Goal: Transaction & Acquisition: Purchase product/service

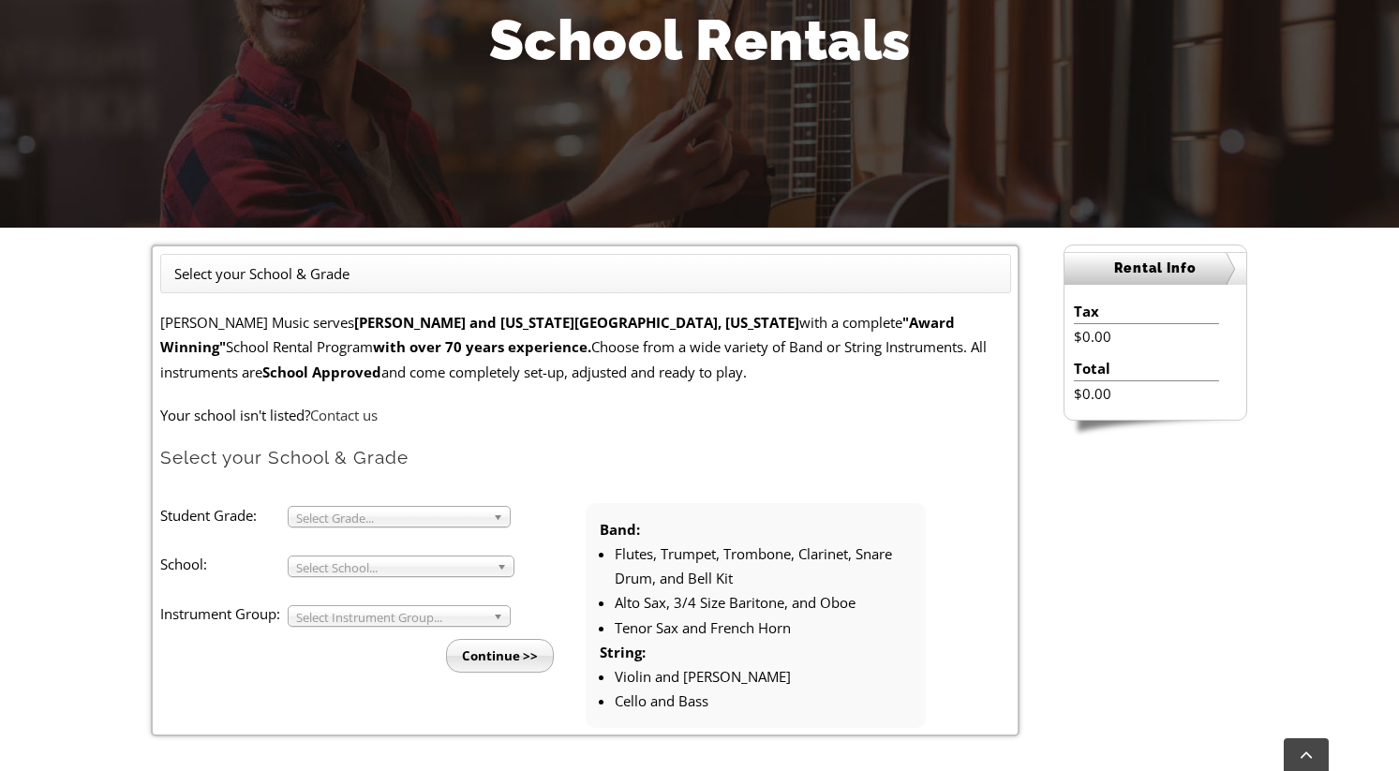
scroll to position [283, 0]
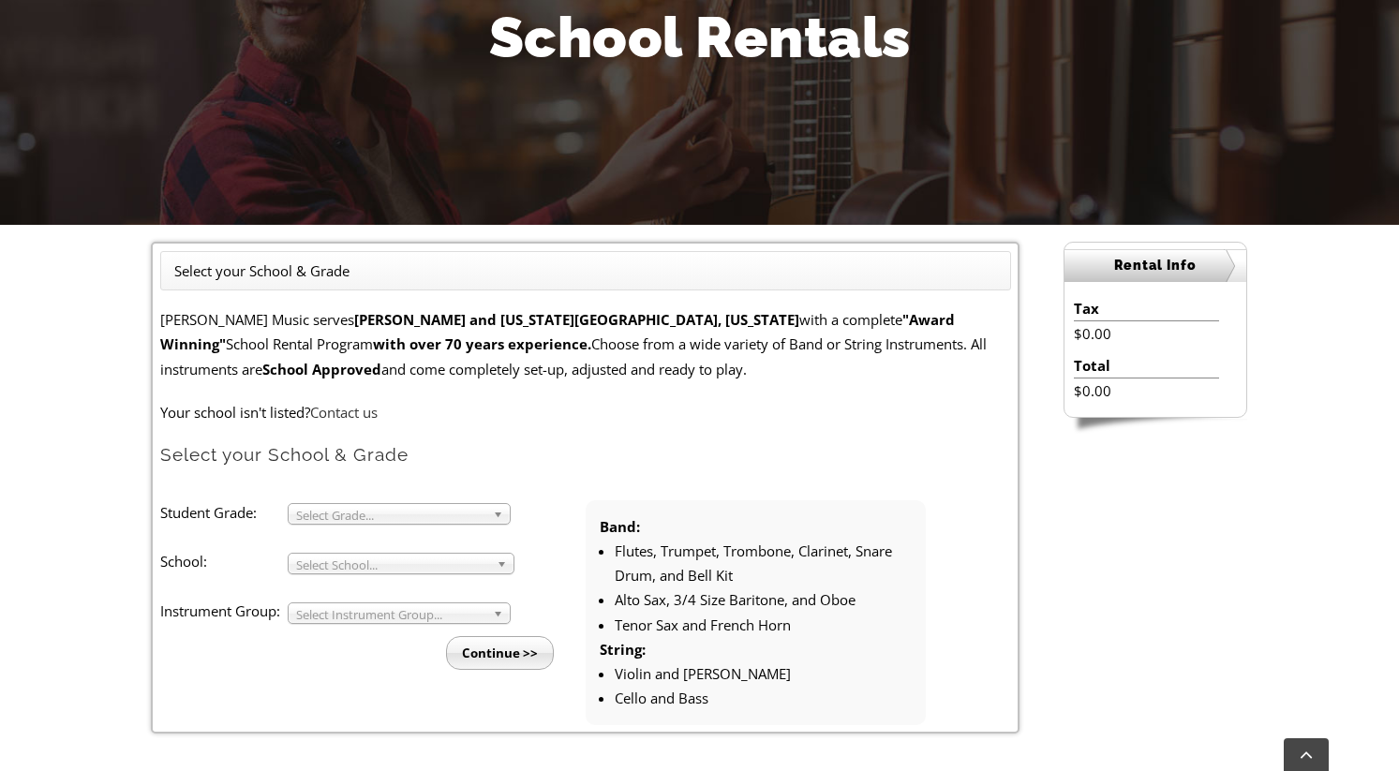
click at [333, 511] on span "Select Grade..." at bounding box center [390, 515] width 189 height 22
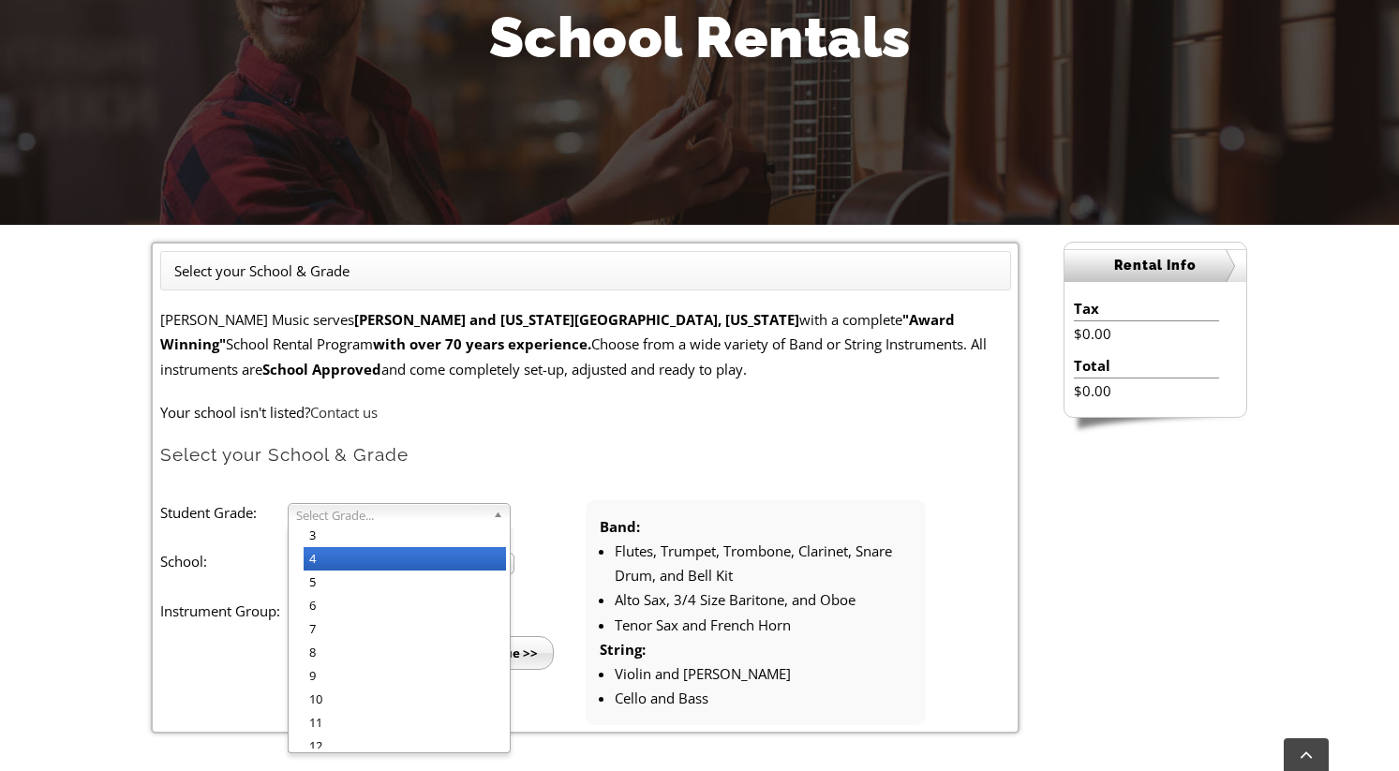
click at [333, 552] on li "4" at bounding box center [405, 558] width 202 height 23
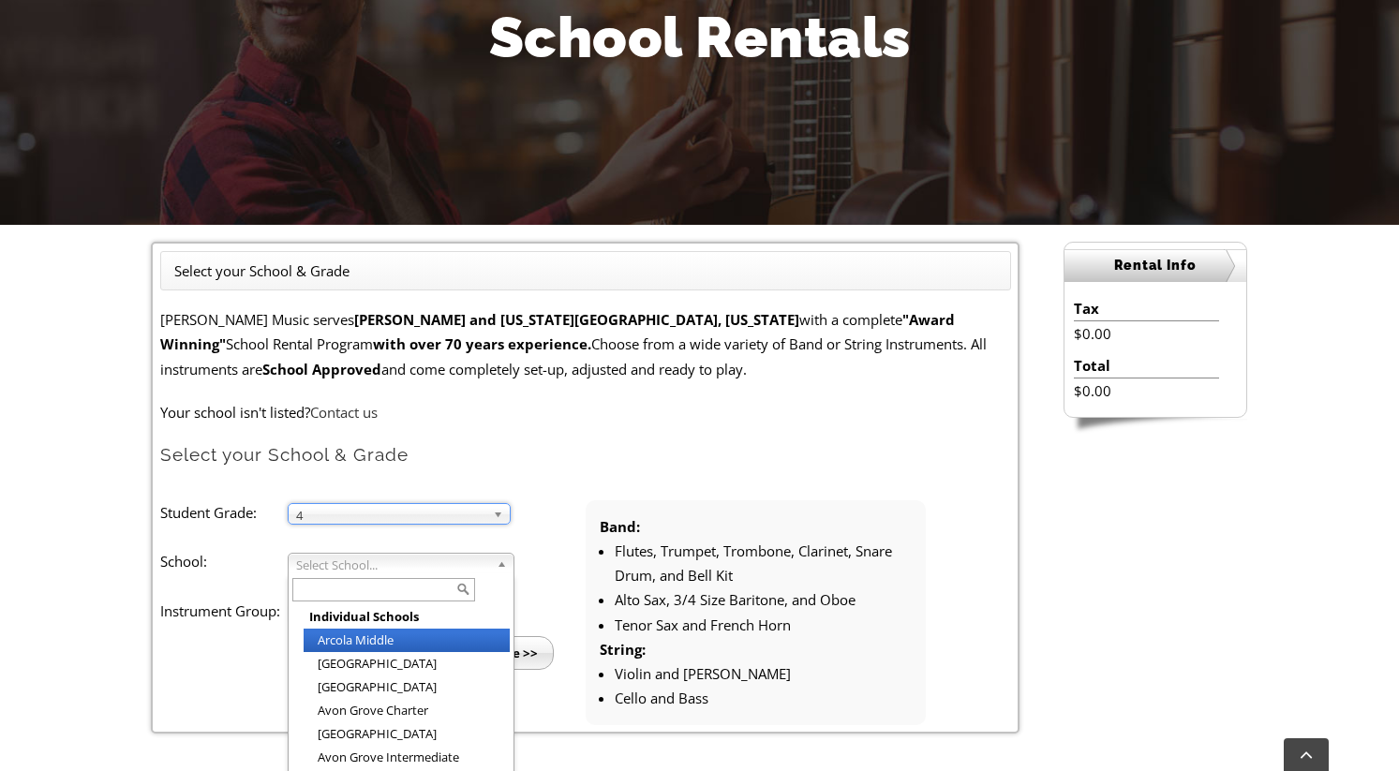
click at [335, 560] on span "Select School..." at bounding box center [392, 565] width 193 height 22
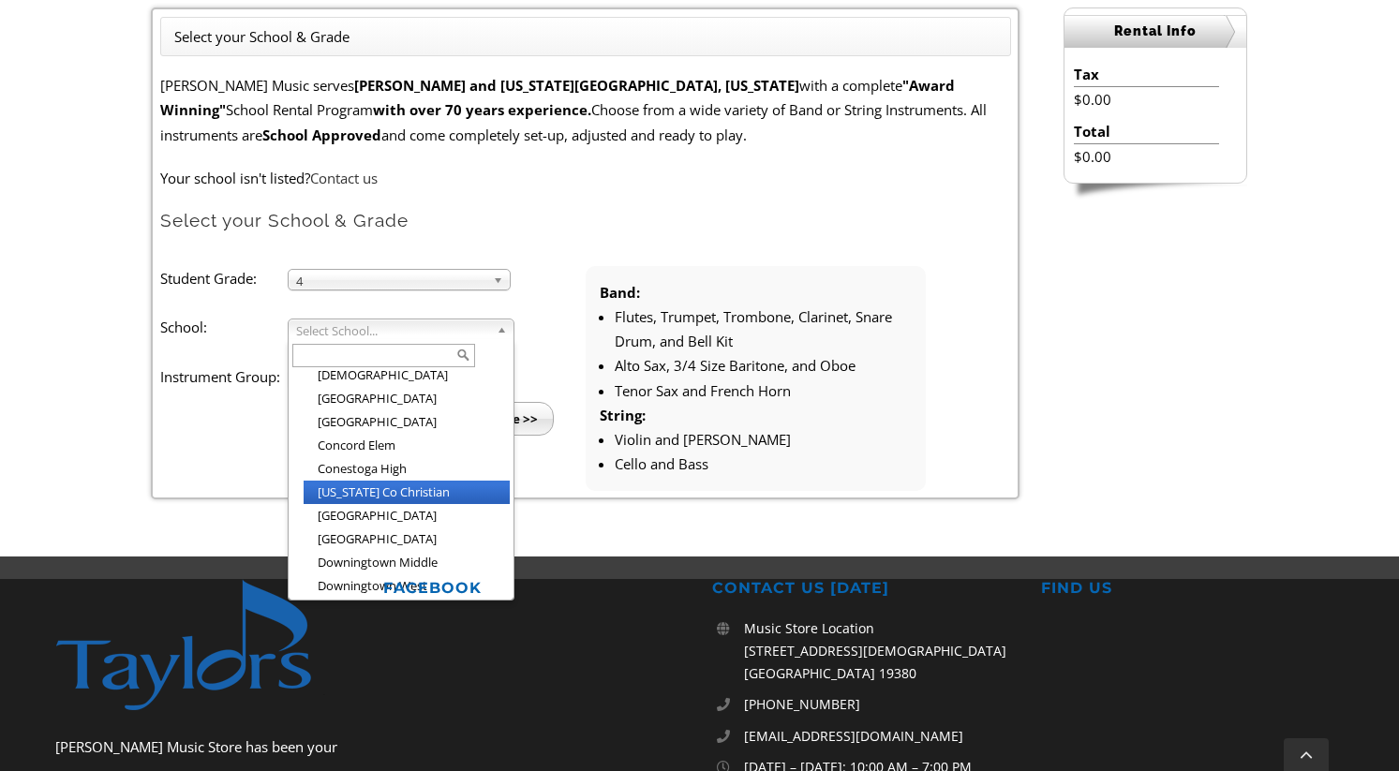
scroll to position [609, 0]
click at [376, 483] on li "Delaware Co Christian" at bounding box center [407, 494] width 206 height 23
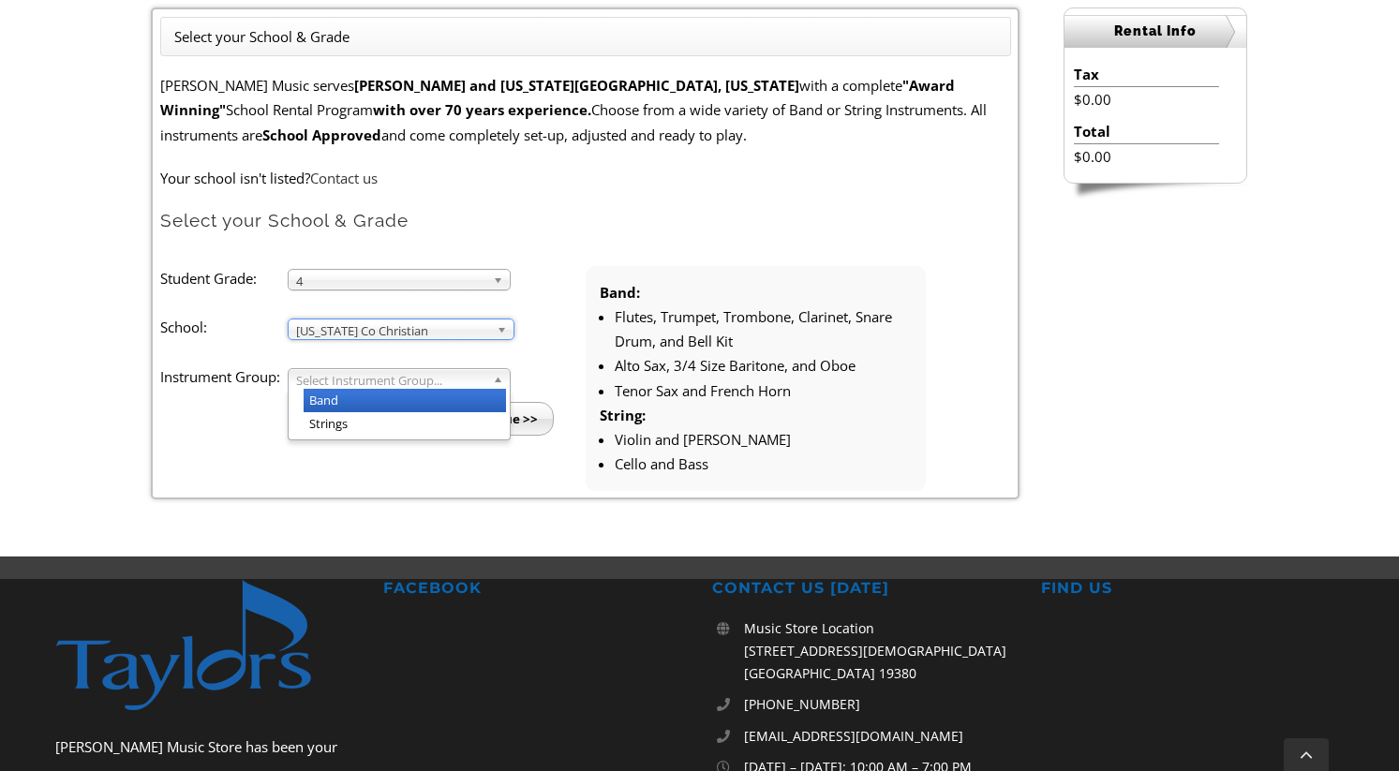
click at [380, 377] on span "Select Instrument Group..." at bounding box center [390, 380] width 189 height 22
click at [357, 404] on li "Band" at bounding box center [405, 400] width 202 height 23
click at [478, 424] on input "Continue >>" at bounding box center [500, 419] width 108 height 34
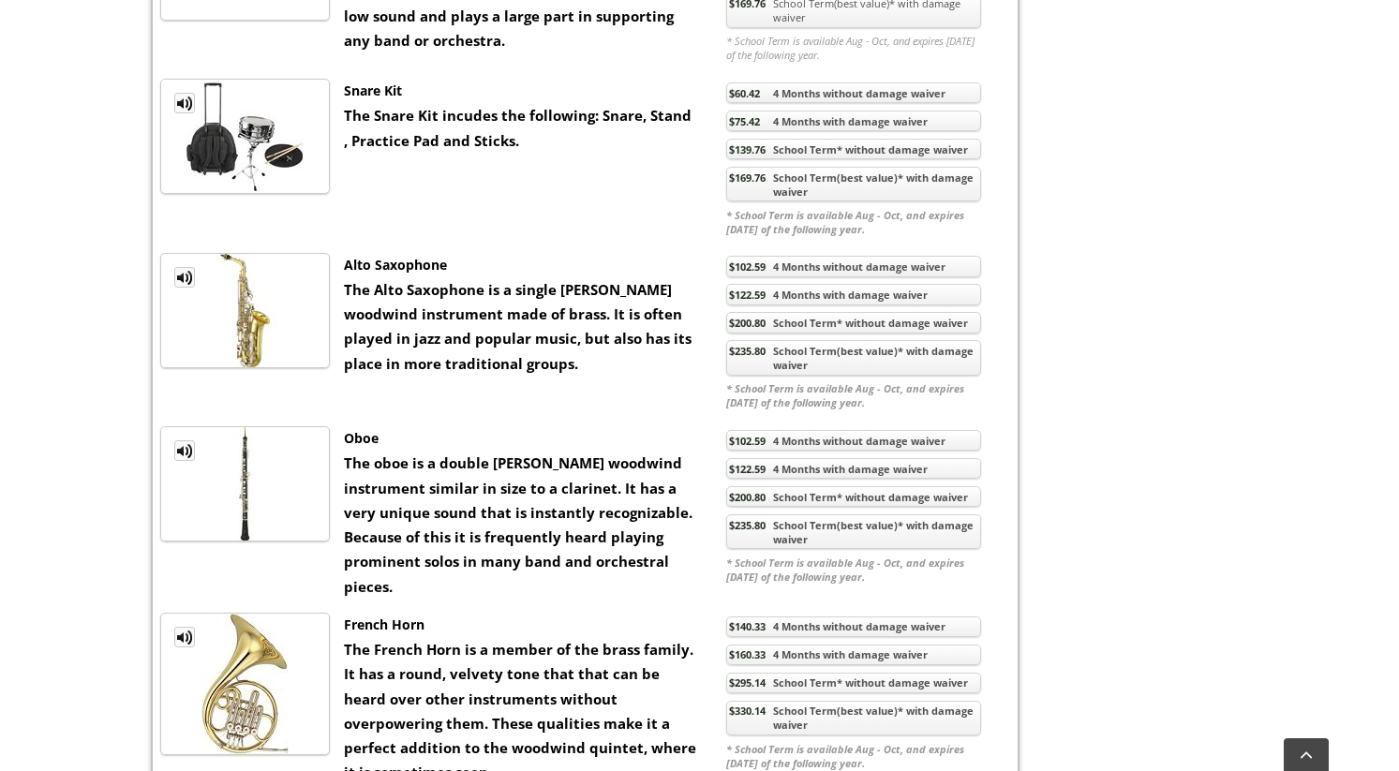
scroll to position [1437, 0]
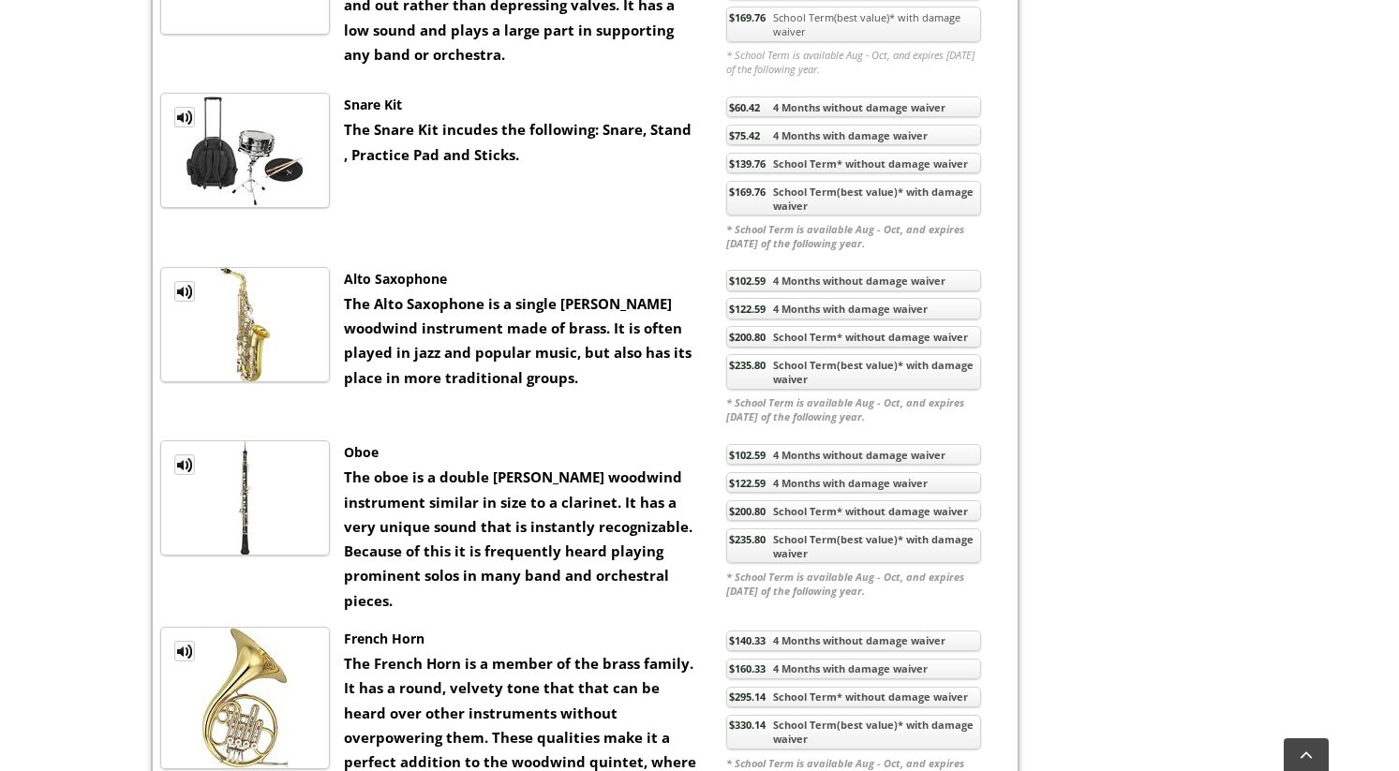
click at [842, 377] on link "$235.80 School Term(best value)* with damage waiver" at bounding box center [853, 372] width 255 height 36
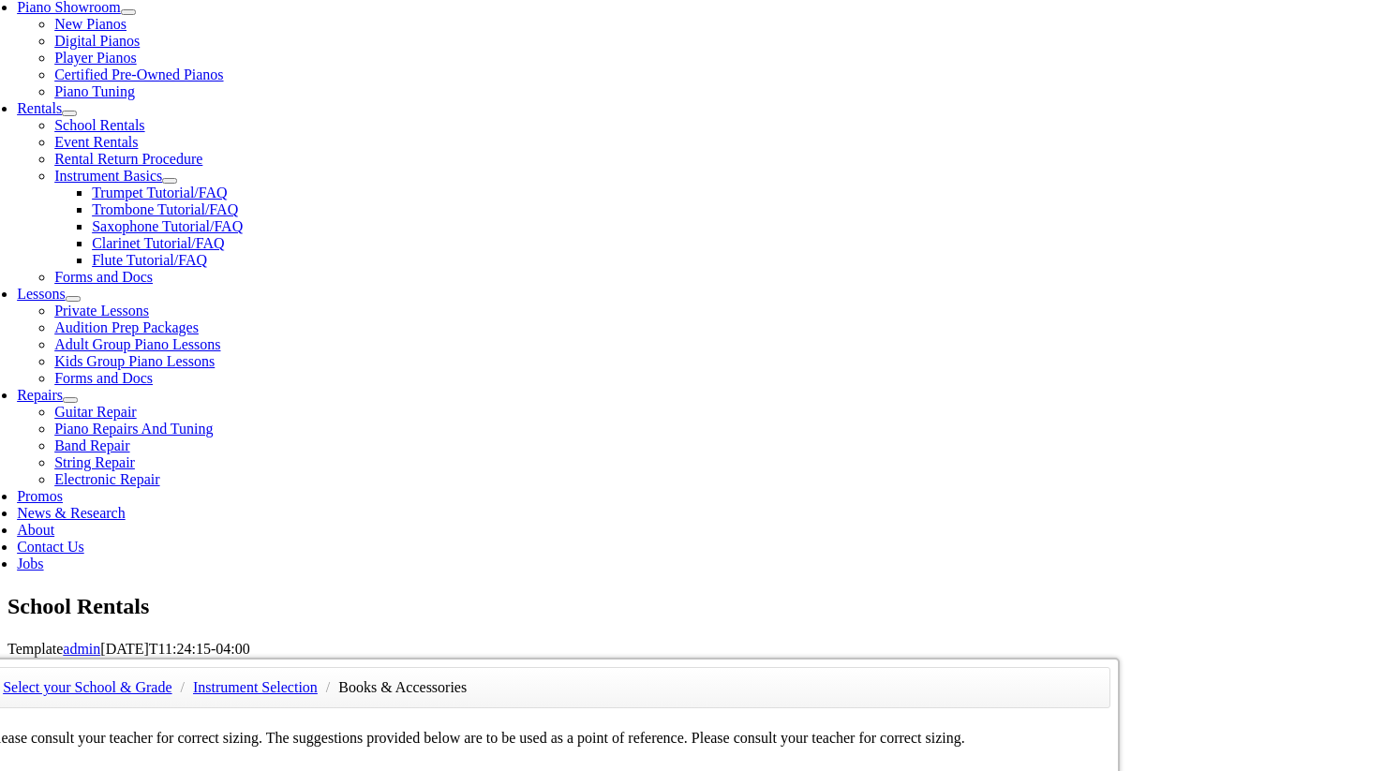
scroll to position [602, 0]
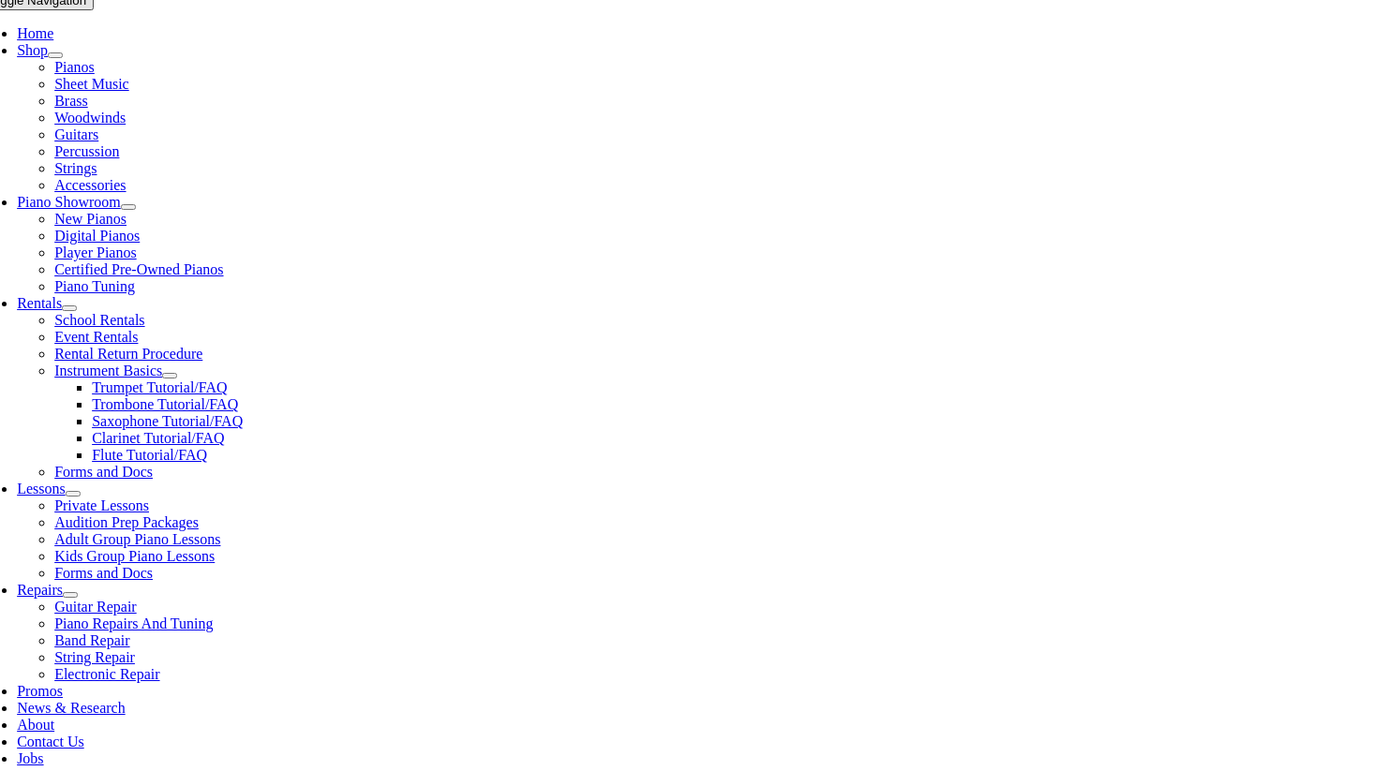
type input "1"
type input "Isaac"
type input "Daise"
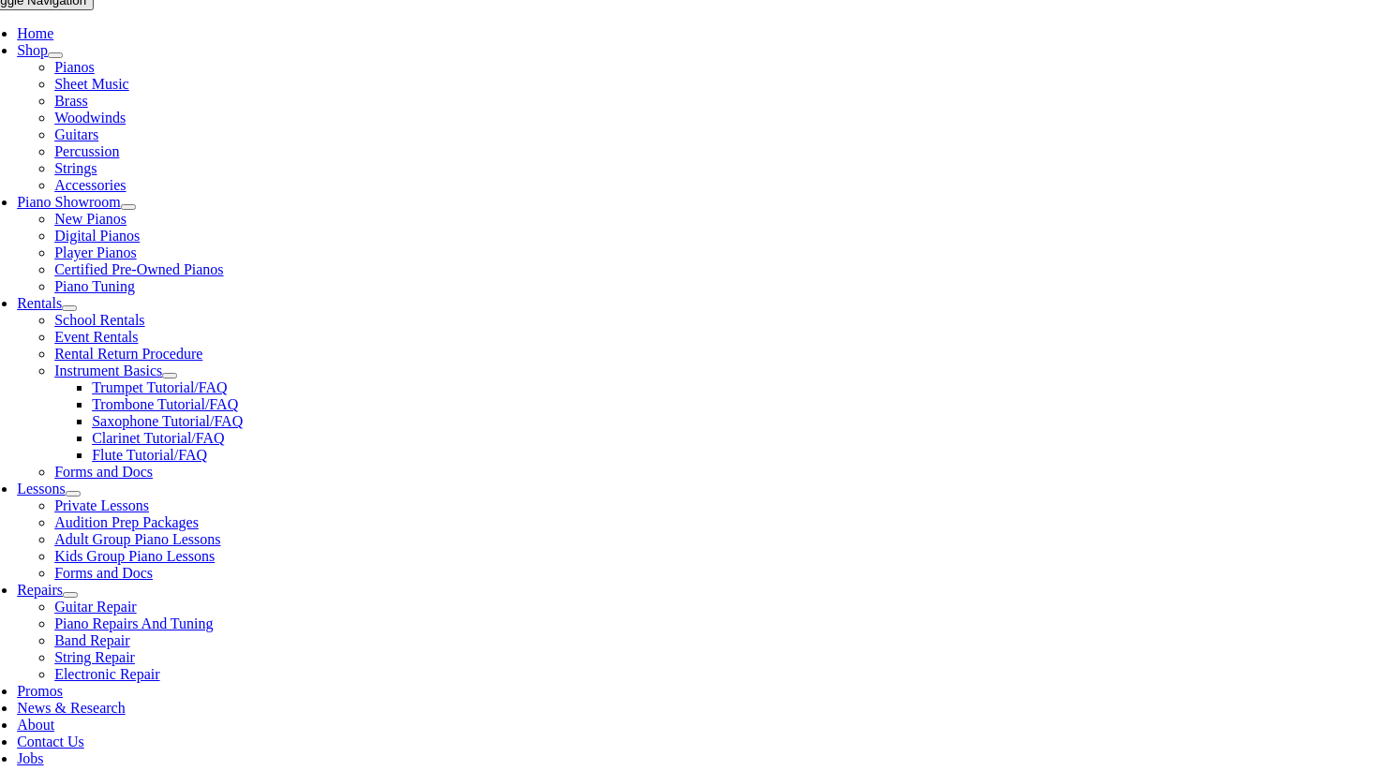
type input "NRI-NA"
type input "484-753-3927"
type input "26772093"
type input "05/15/1984"
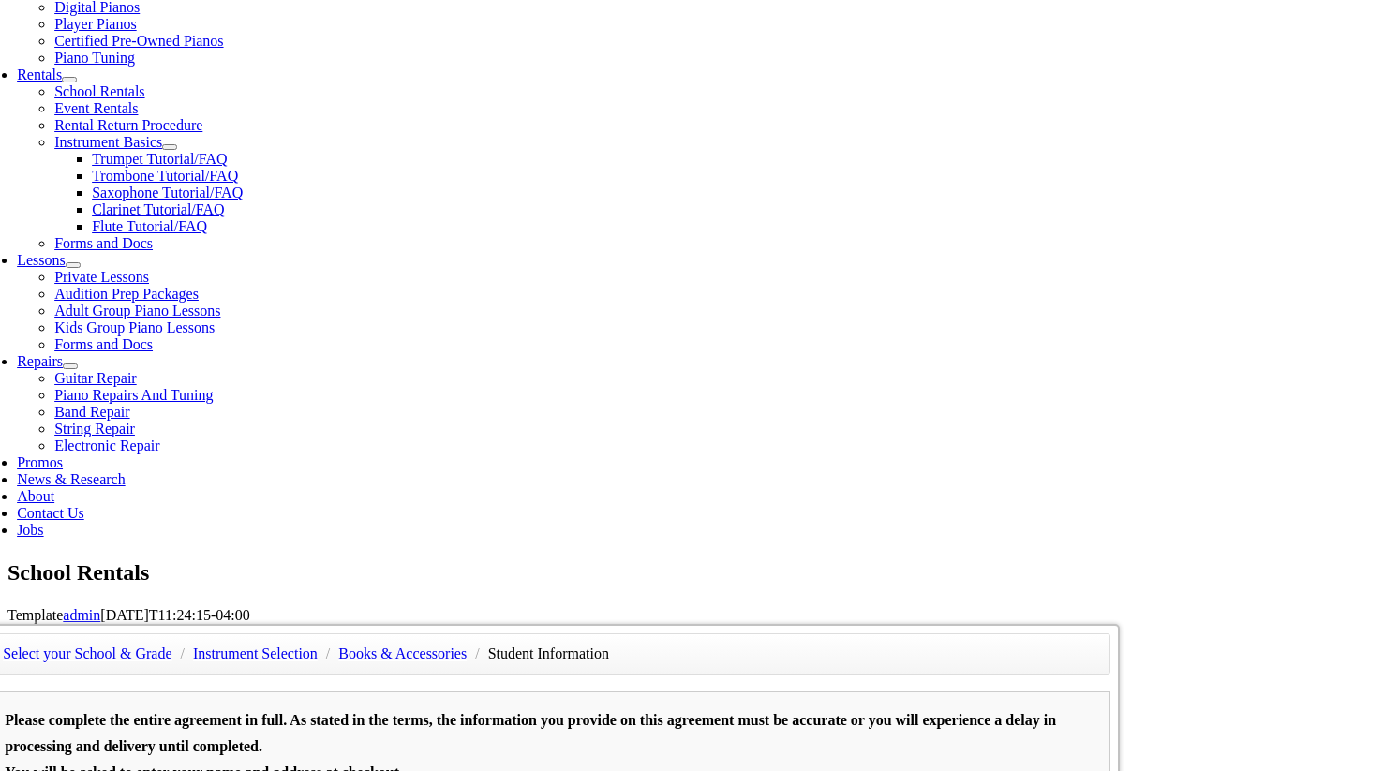
scroll to position [616, 0]
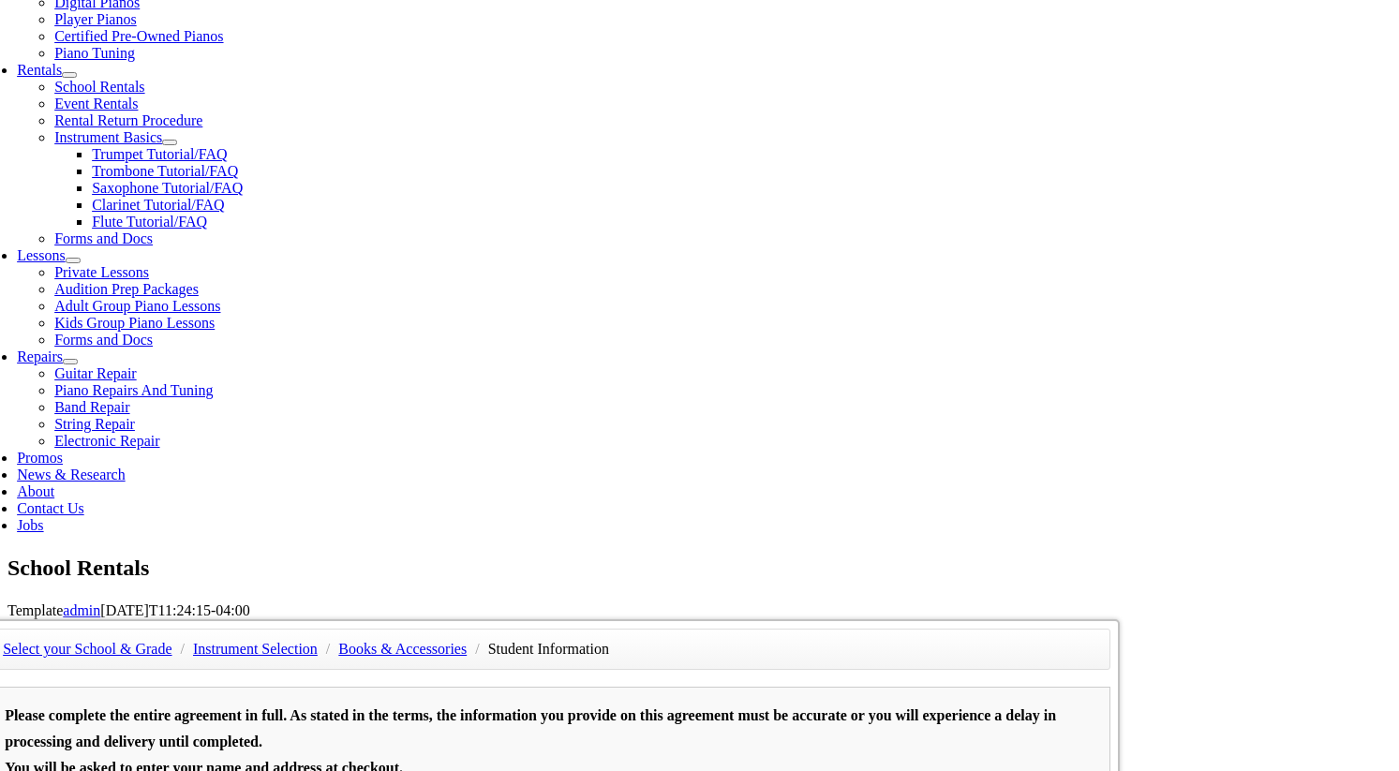
type input "Abbie Daise"
type input "4"
type input "610-235-7262"
type input "n/a"
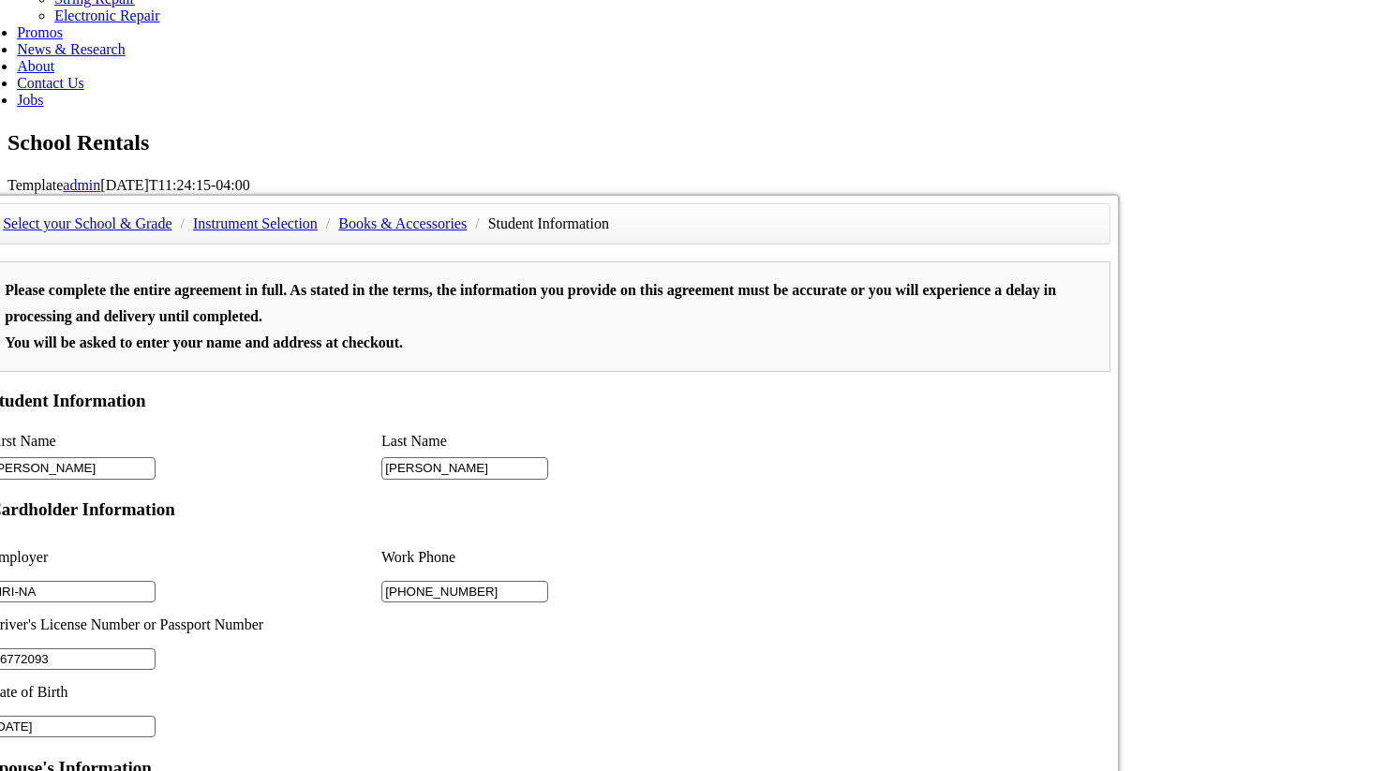
scroll to position [1048, 0]
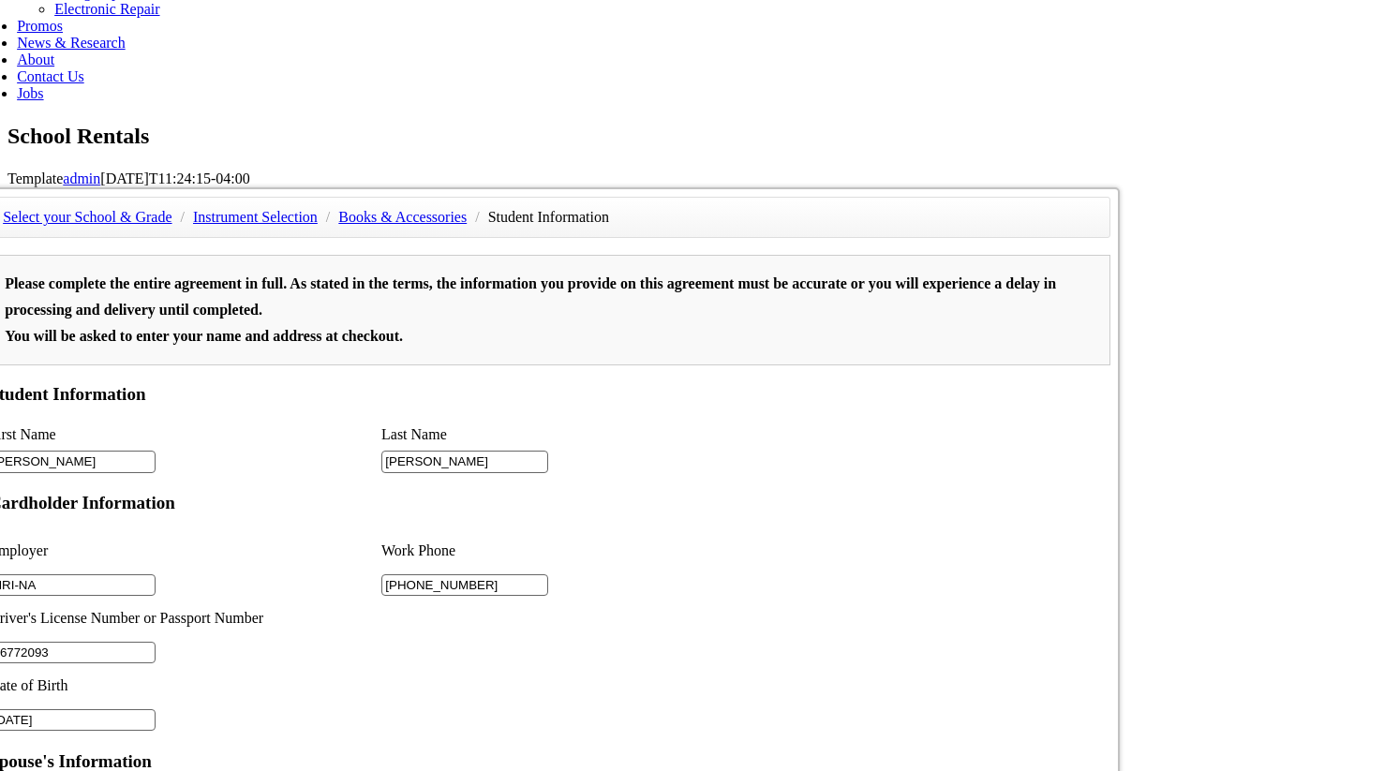
type input "2"
type input "n/a"
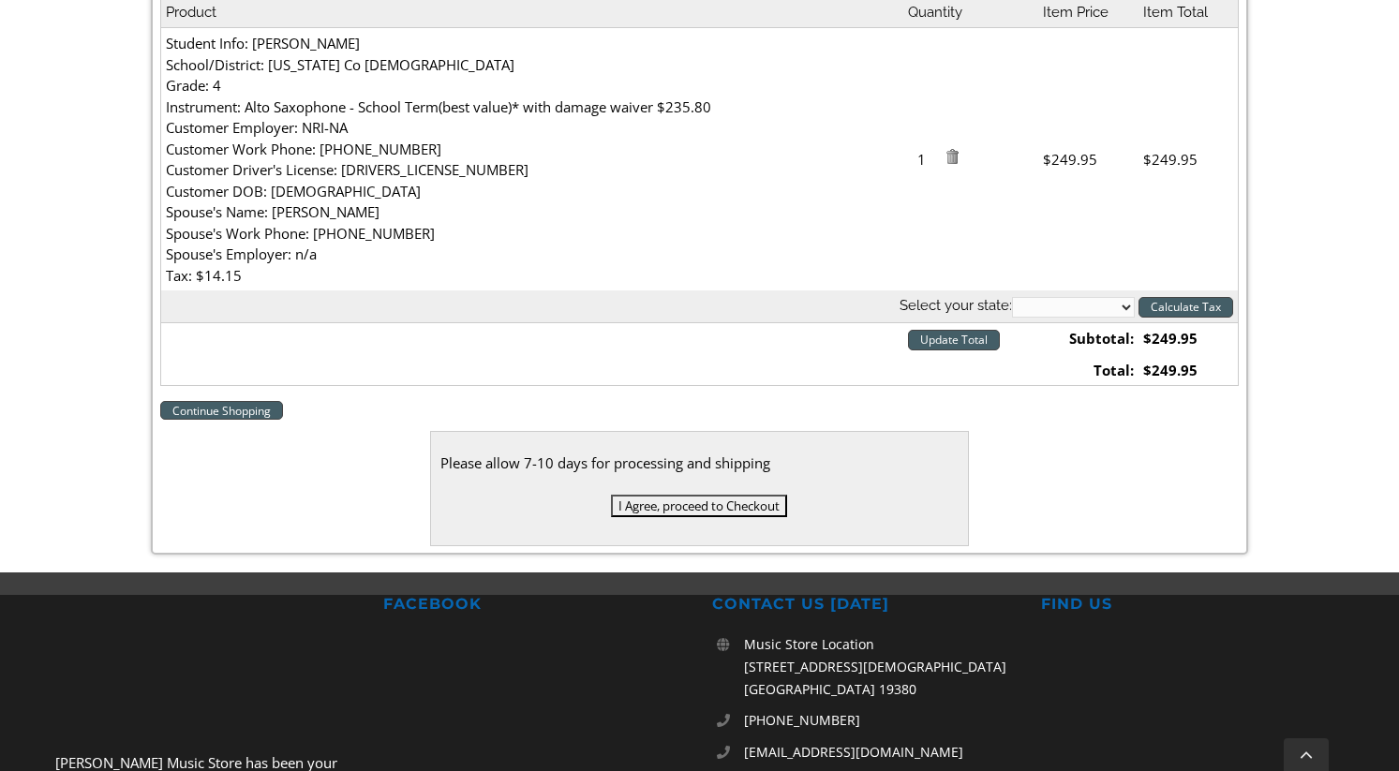
scroll to position [623, 0]
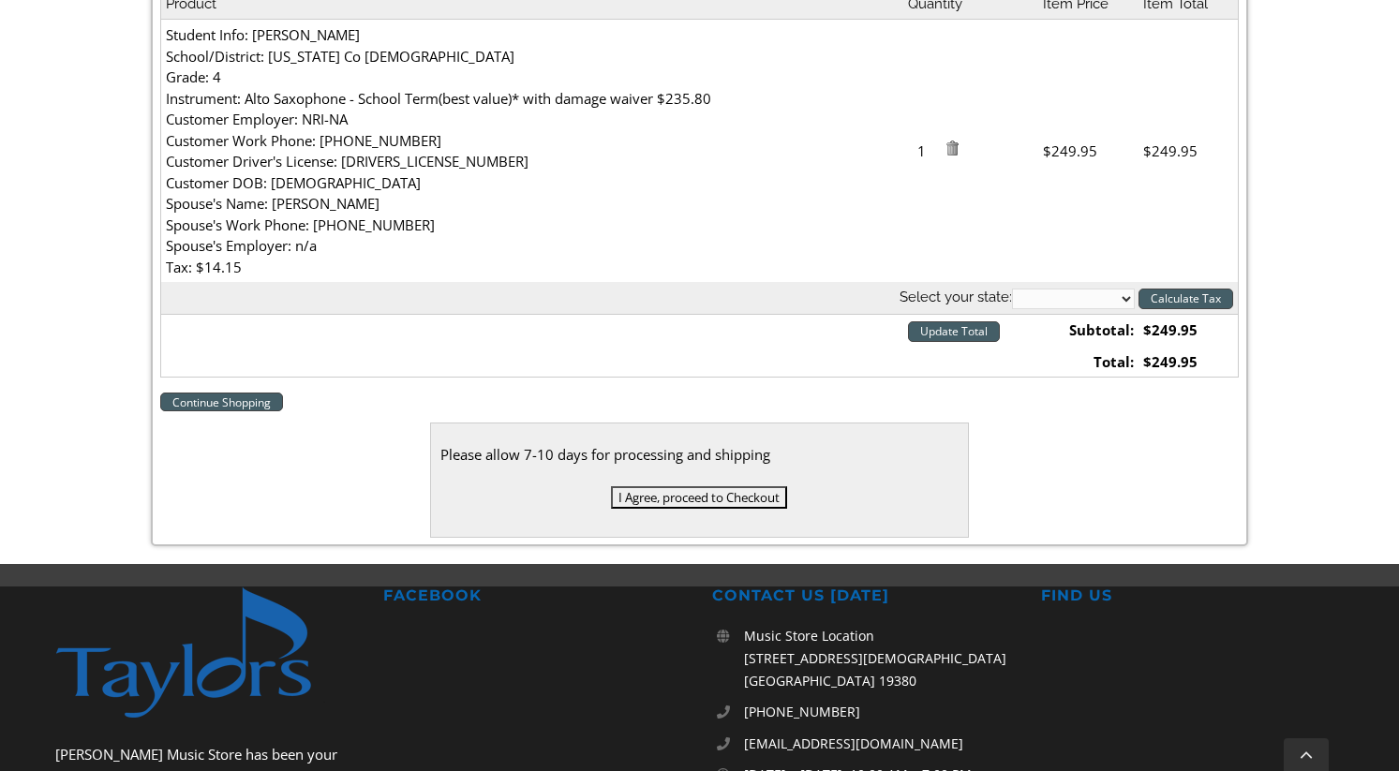
click at [664, 502] on input "I Agree, proceed to Checkout" at bounding box center [699, 497] width 176 height 22
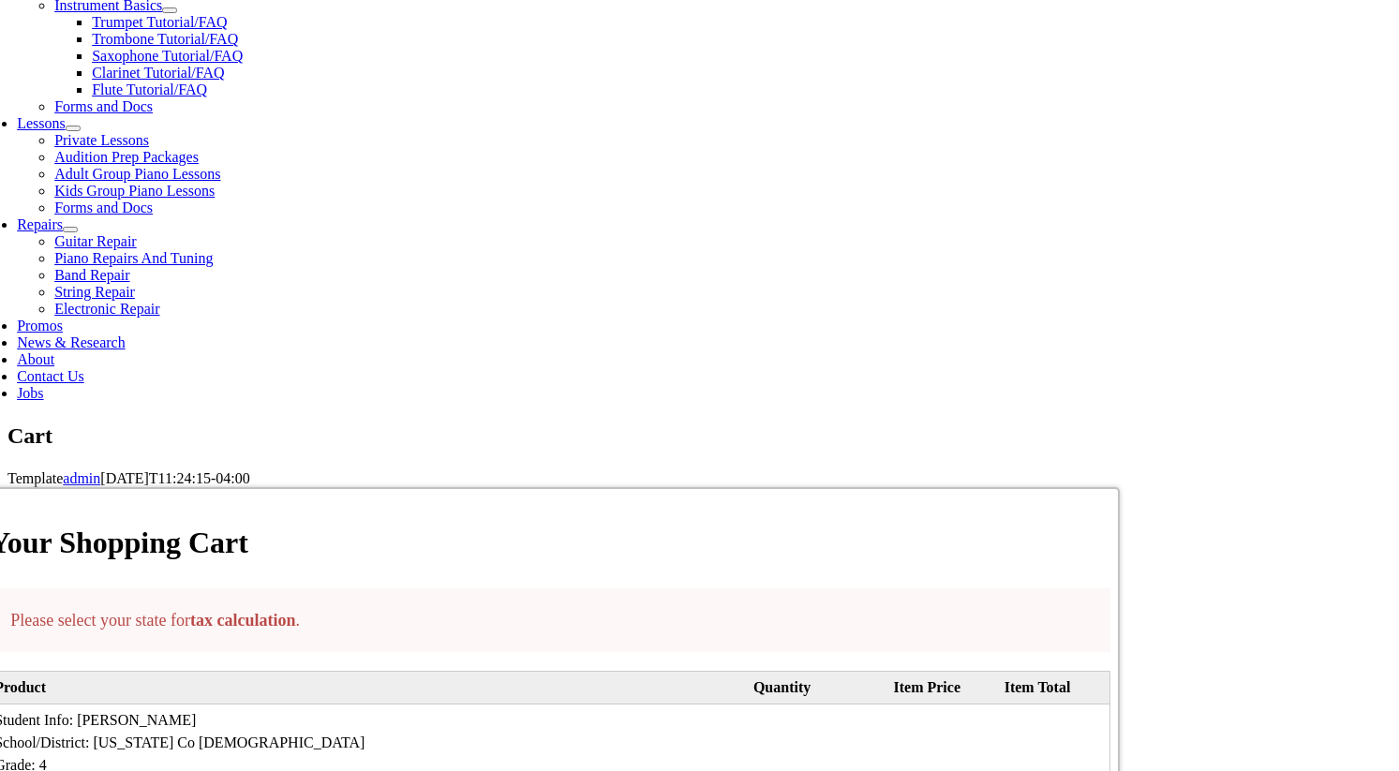
scroll to position [760, 0]
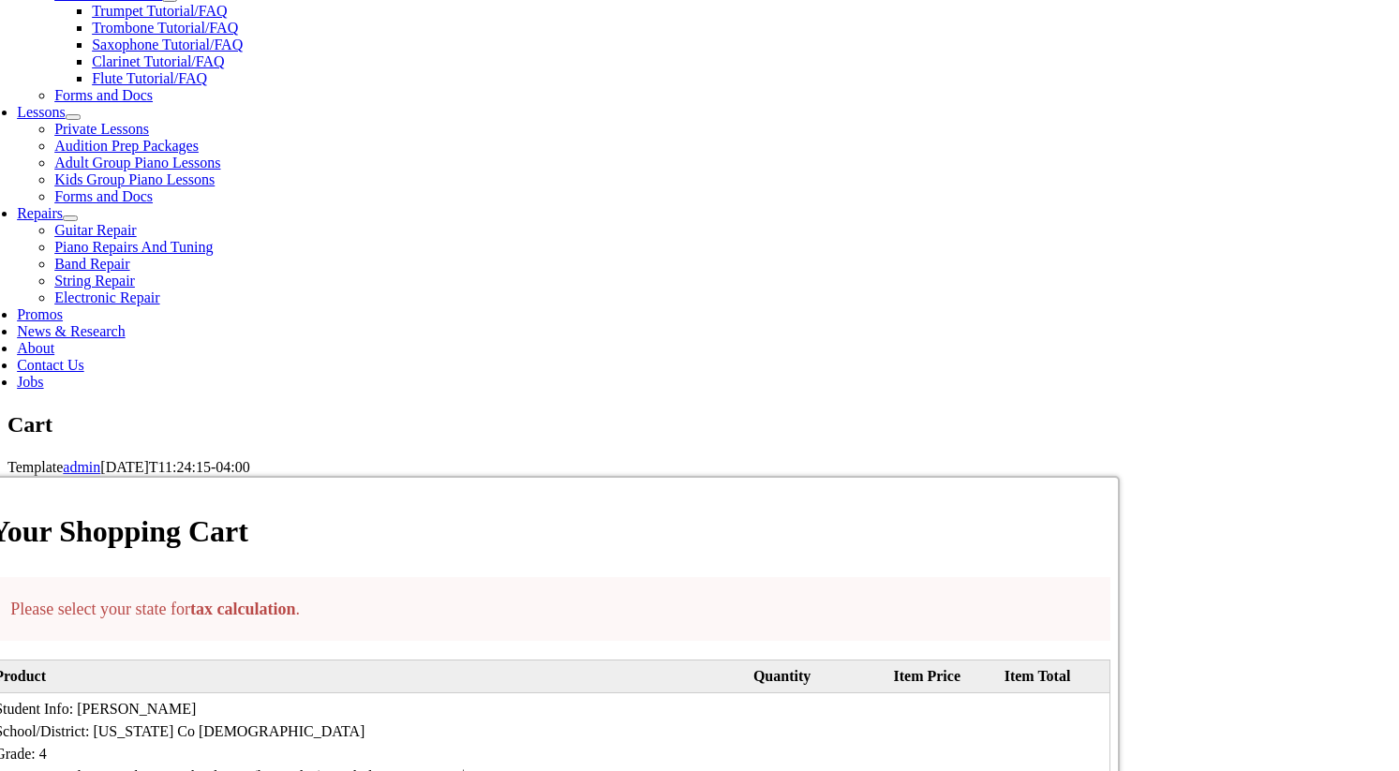
select select "PA"
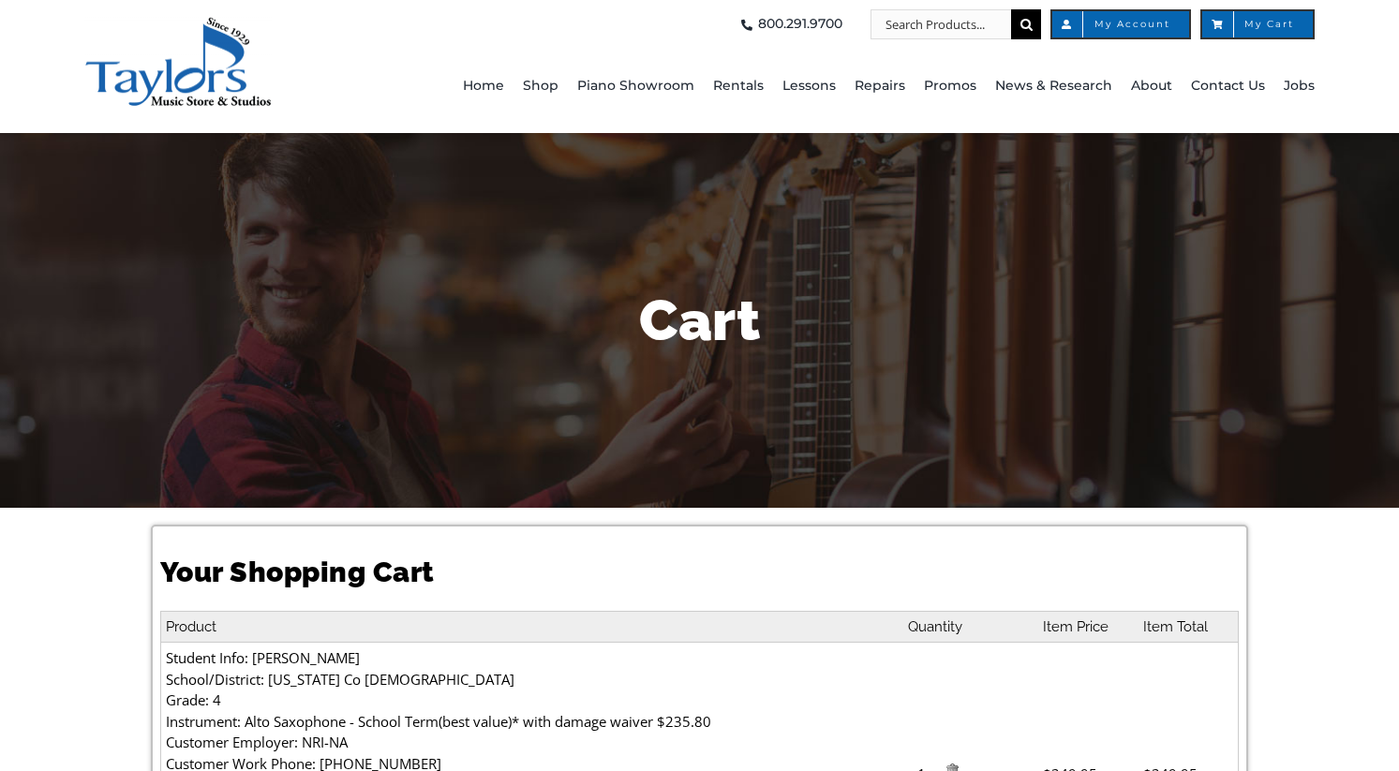
select select "PA"
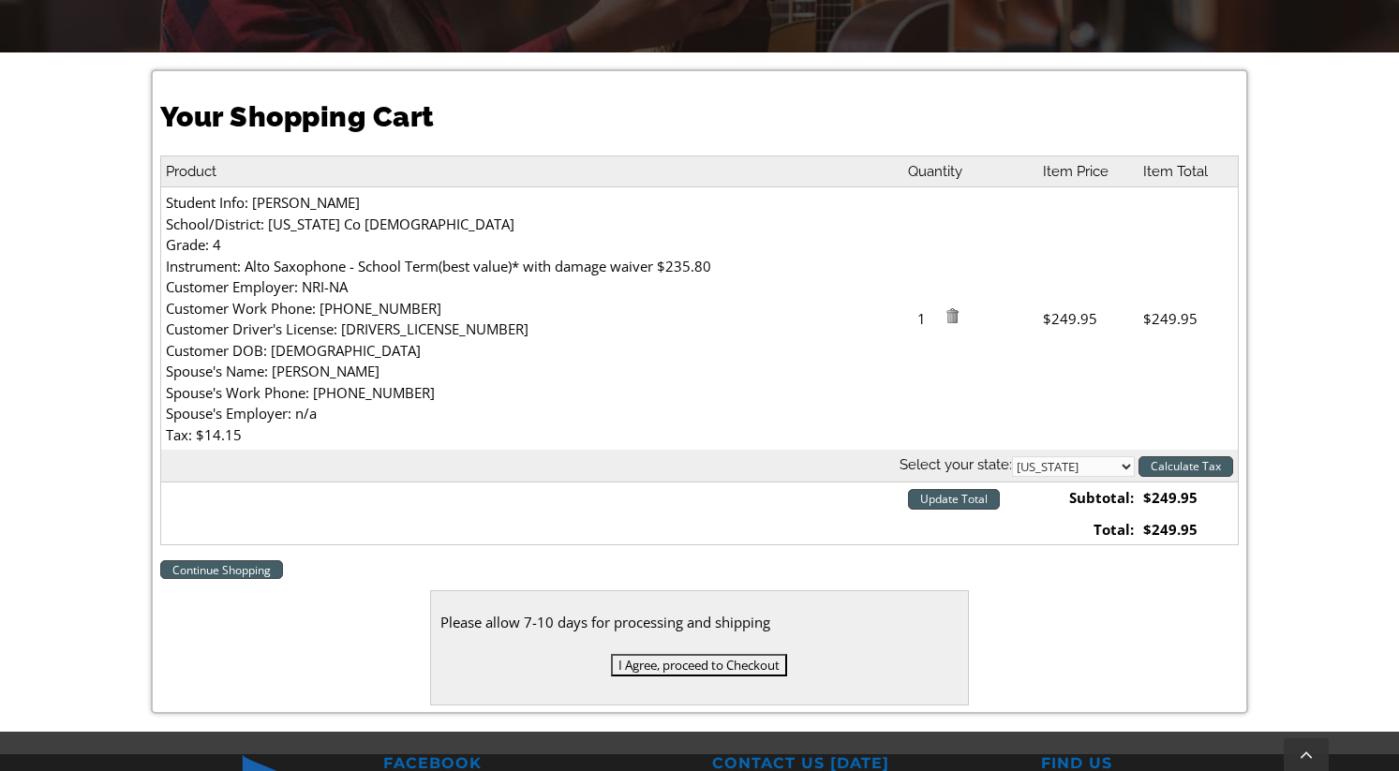
scroll to position [456, 0]
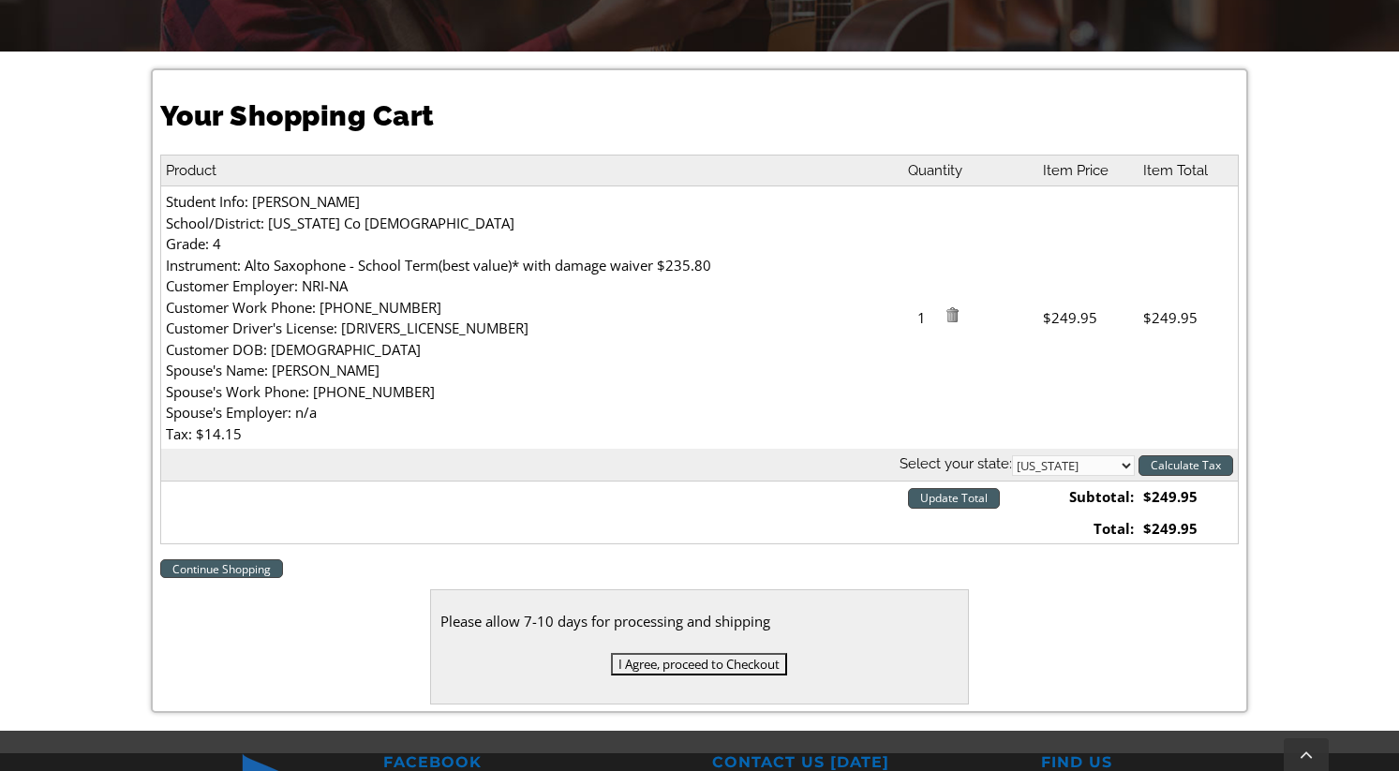
click at [661, 663] on input "I Agree, proceed to Checkout" at bounding box center [699, 664] width 176 height 22
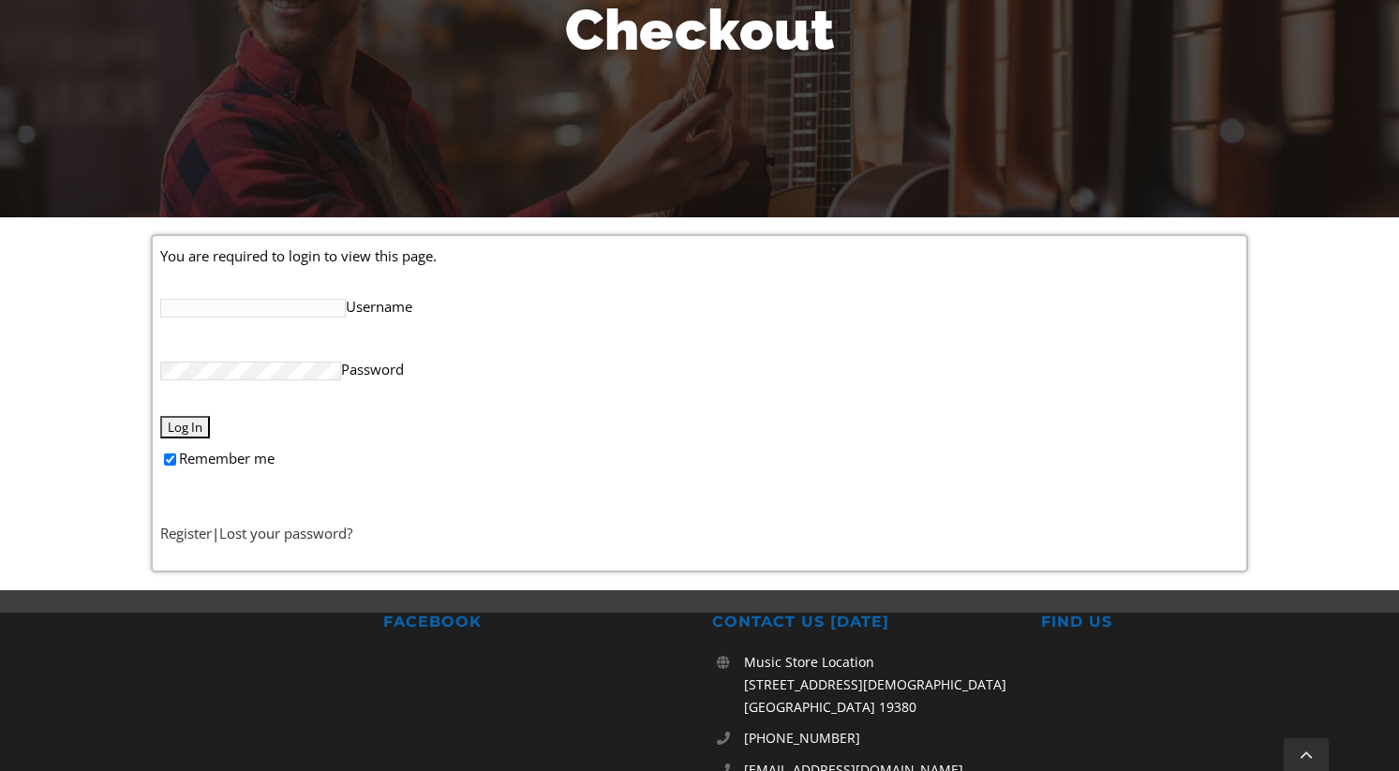
scroll to position [296, 0]
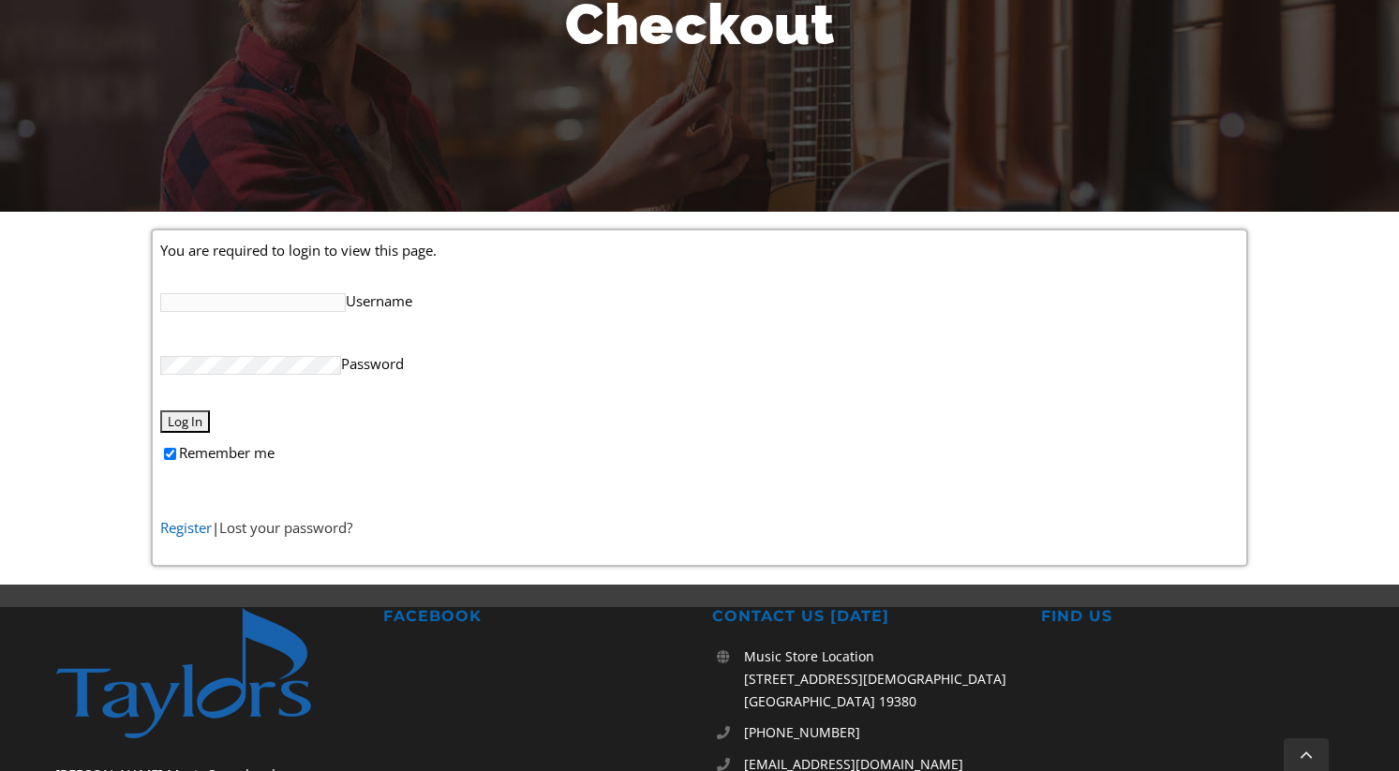
click at [179, 526] on link "Register" at bounding box center [186, 527] width 52 height 19
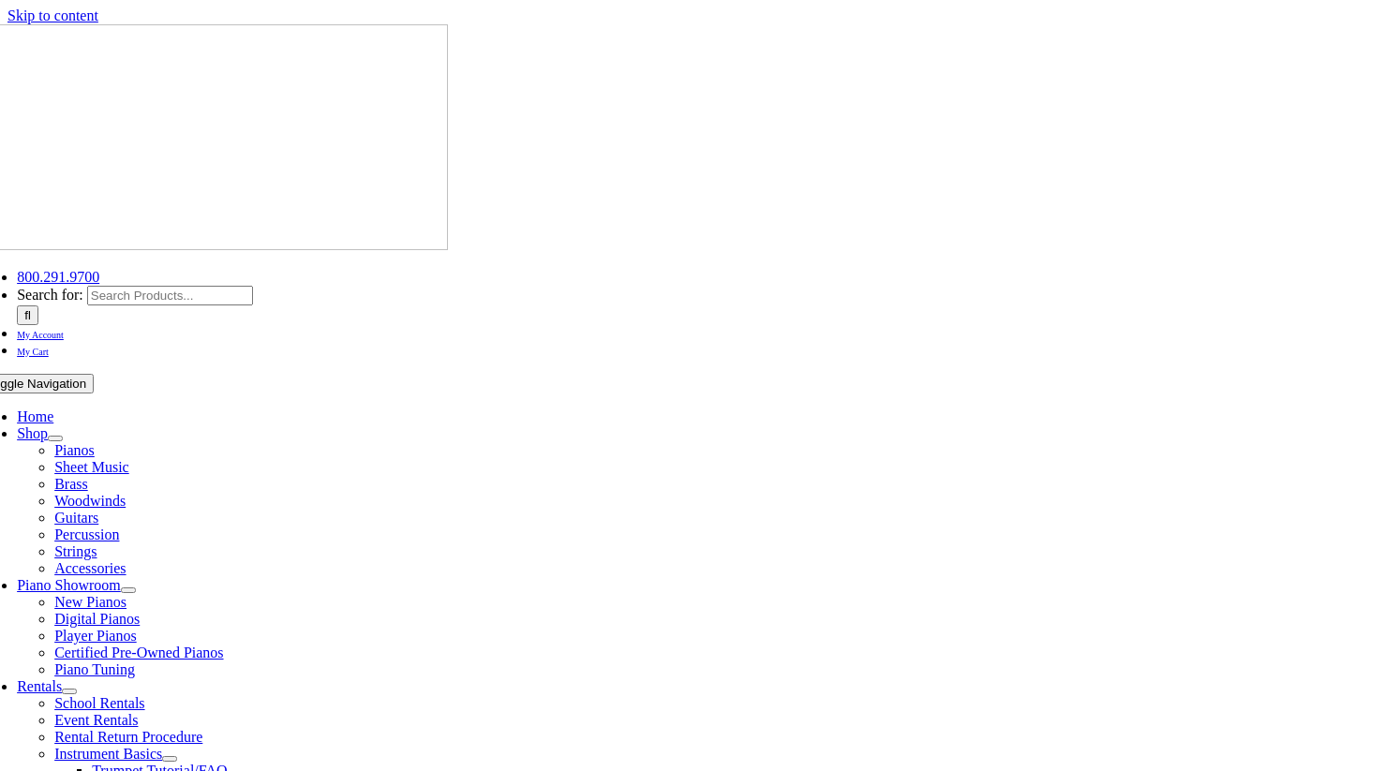
select select "PA"
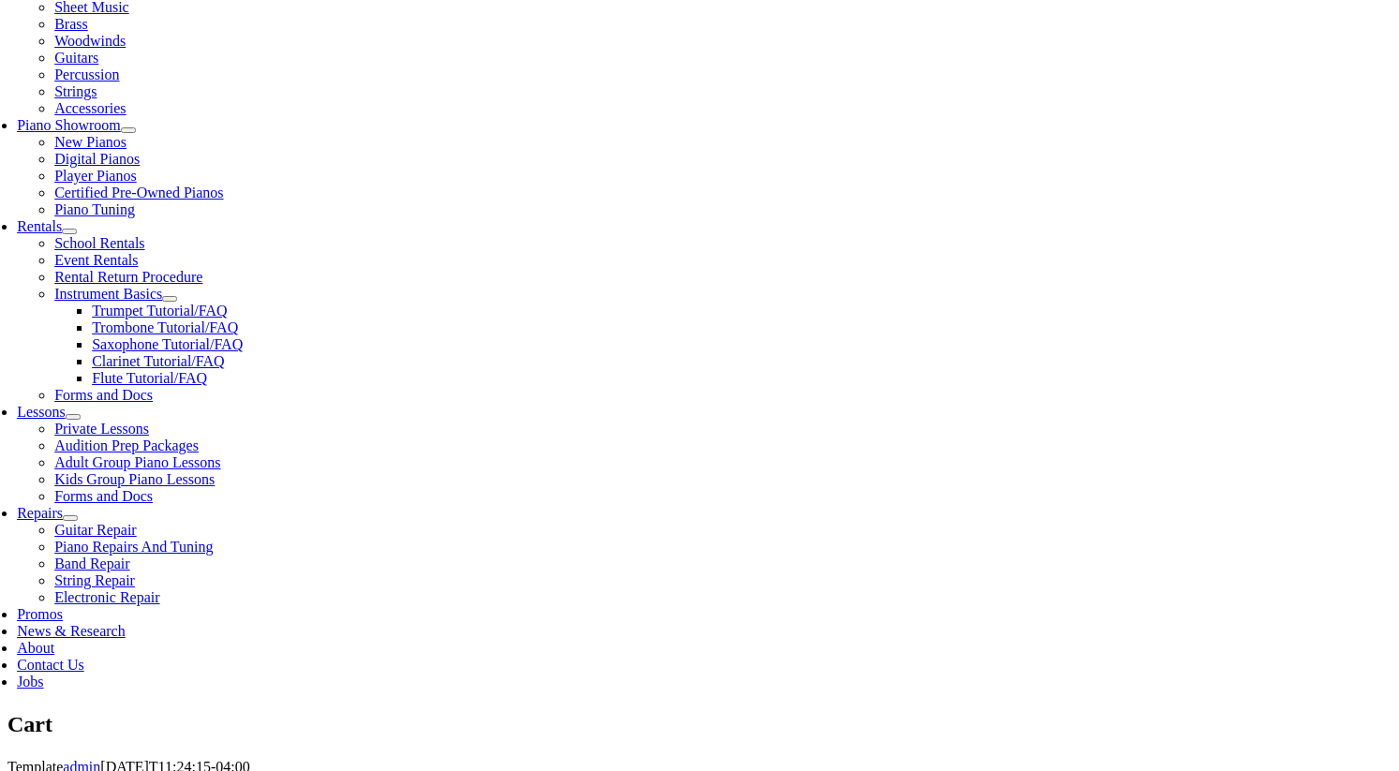
scroll to position [470, 0]
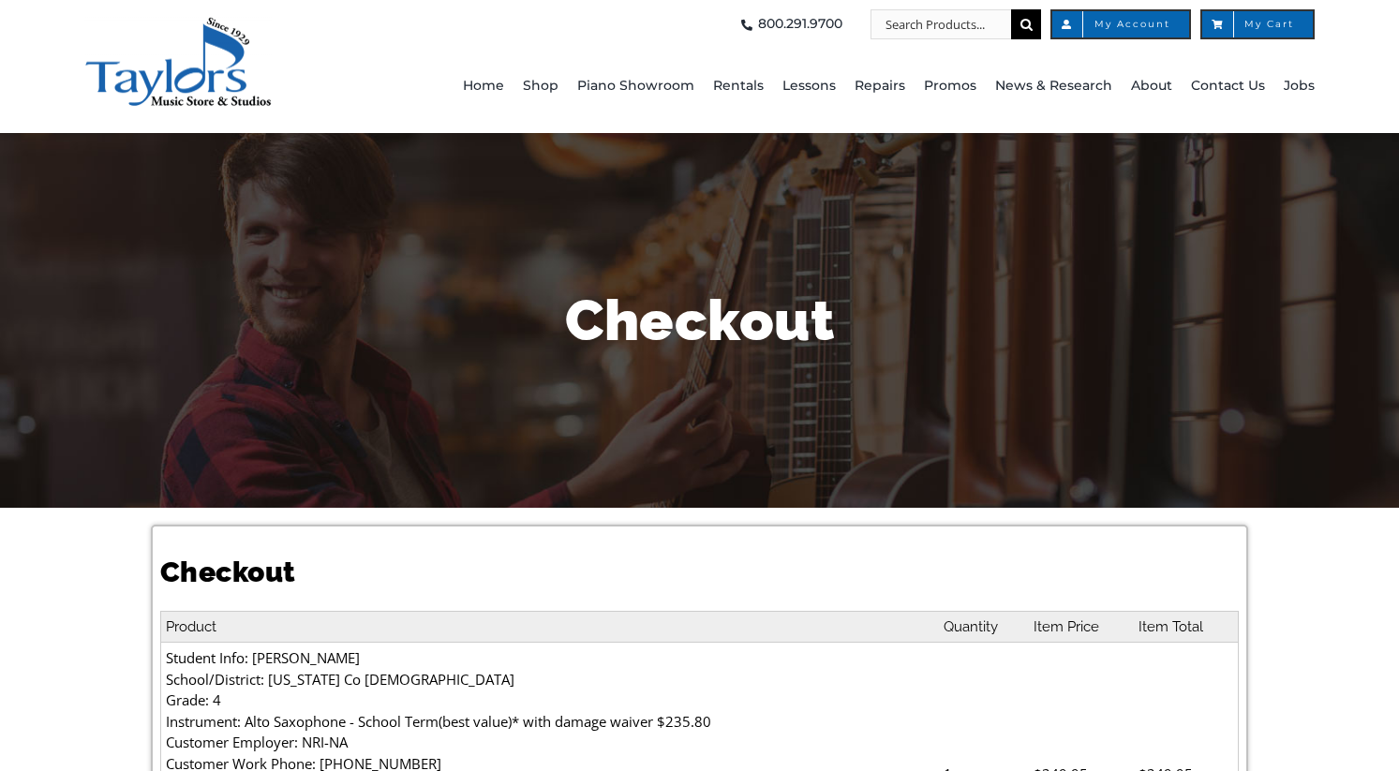
select select
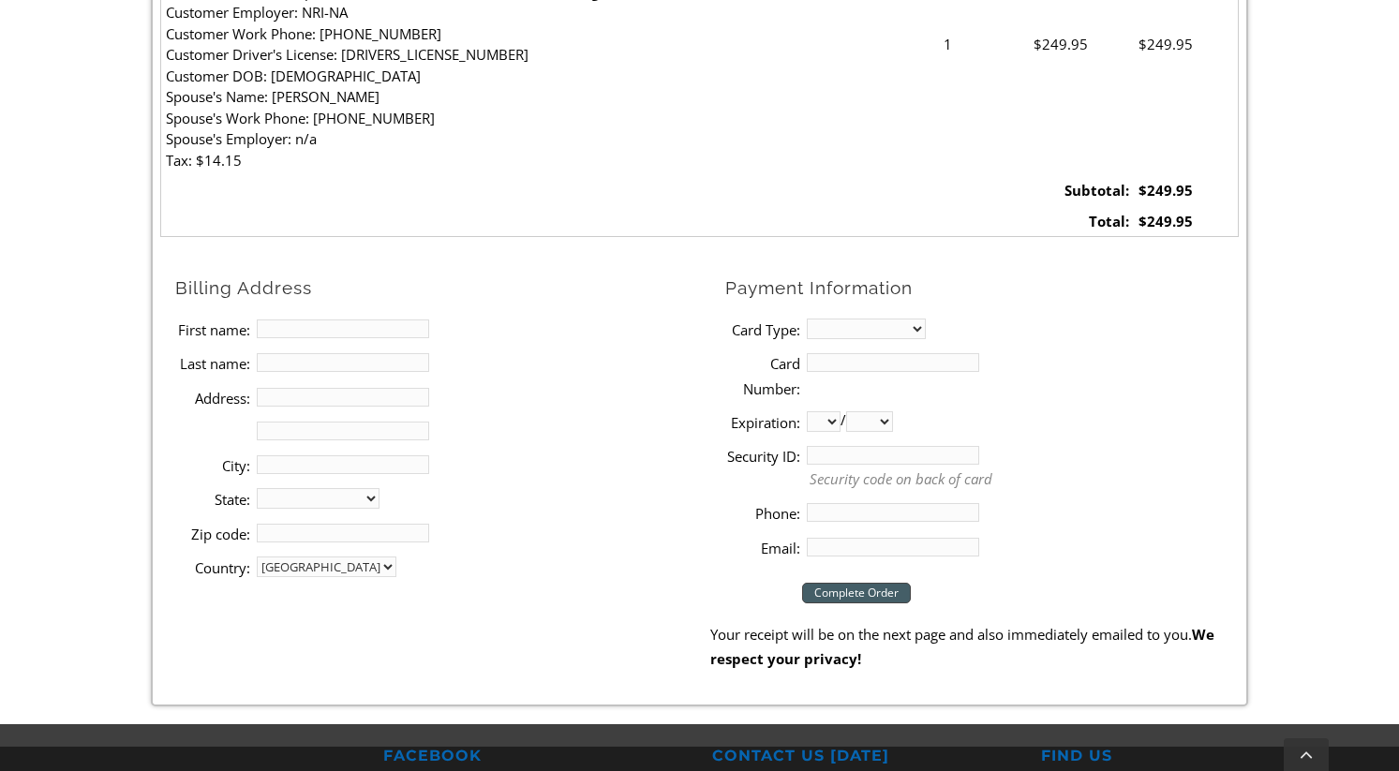
scroll to position [831, 0]
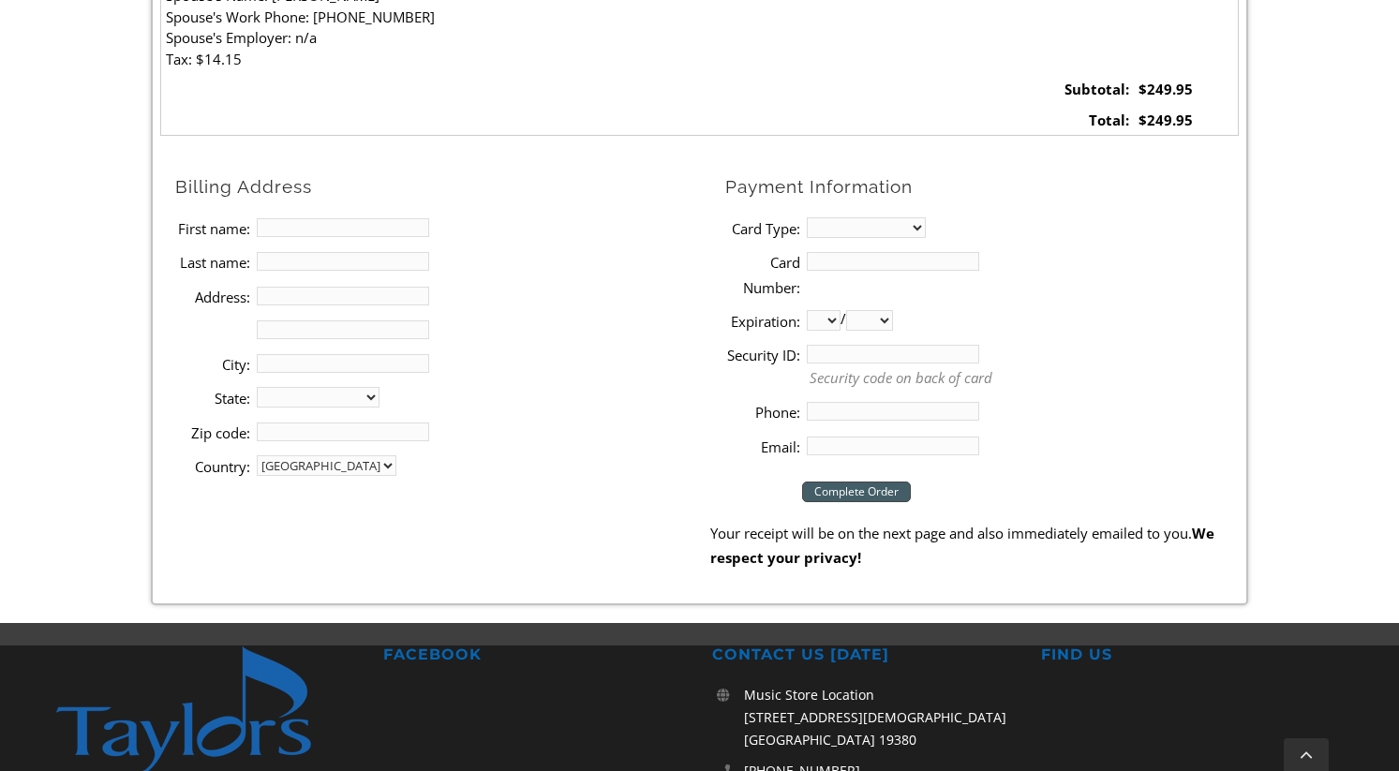
click at [330, 224] on input "First name:" at bounding box center [343, 227] width 172 height 19
type input "[PERSON_NAME]"
type input "[STREET_ADDRESS][PERSON_NAME]"
type input "[GEOGRAPHIC_DATA][PERSON_NAME]"
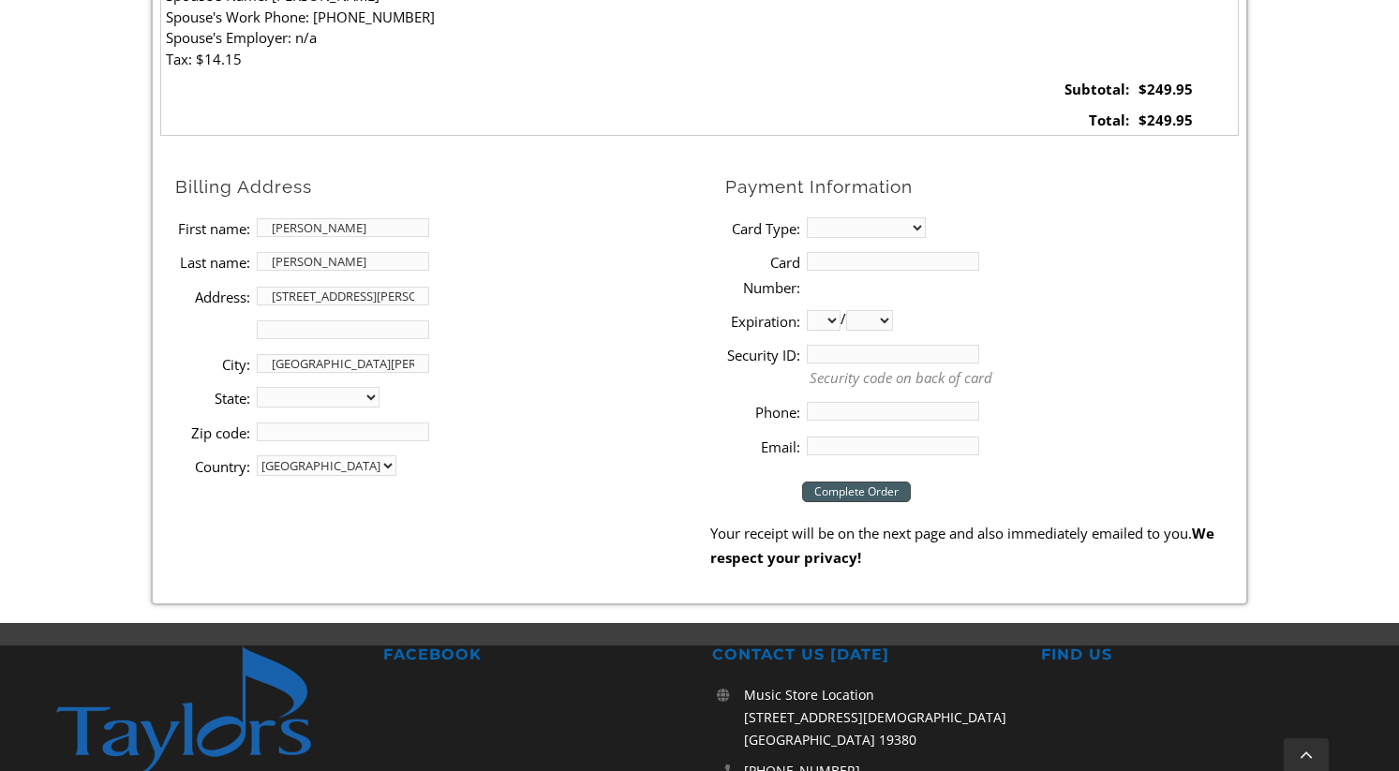
select select "PA"
type input "19380"
type input "4847533927"
type input "[PERSON_NAME][EMAIL_ADDRESS][PERSON_NAME][DOMAIN_NAME]"
click at [860, 223] on select "MasterCard Visa American Express Discover" at bounding box center [866, 227] width 119 height 21
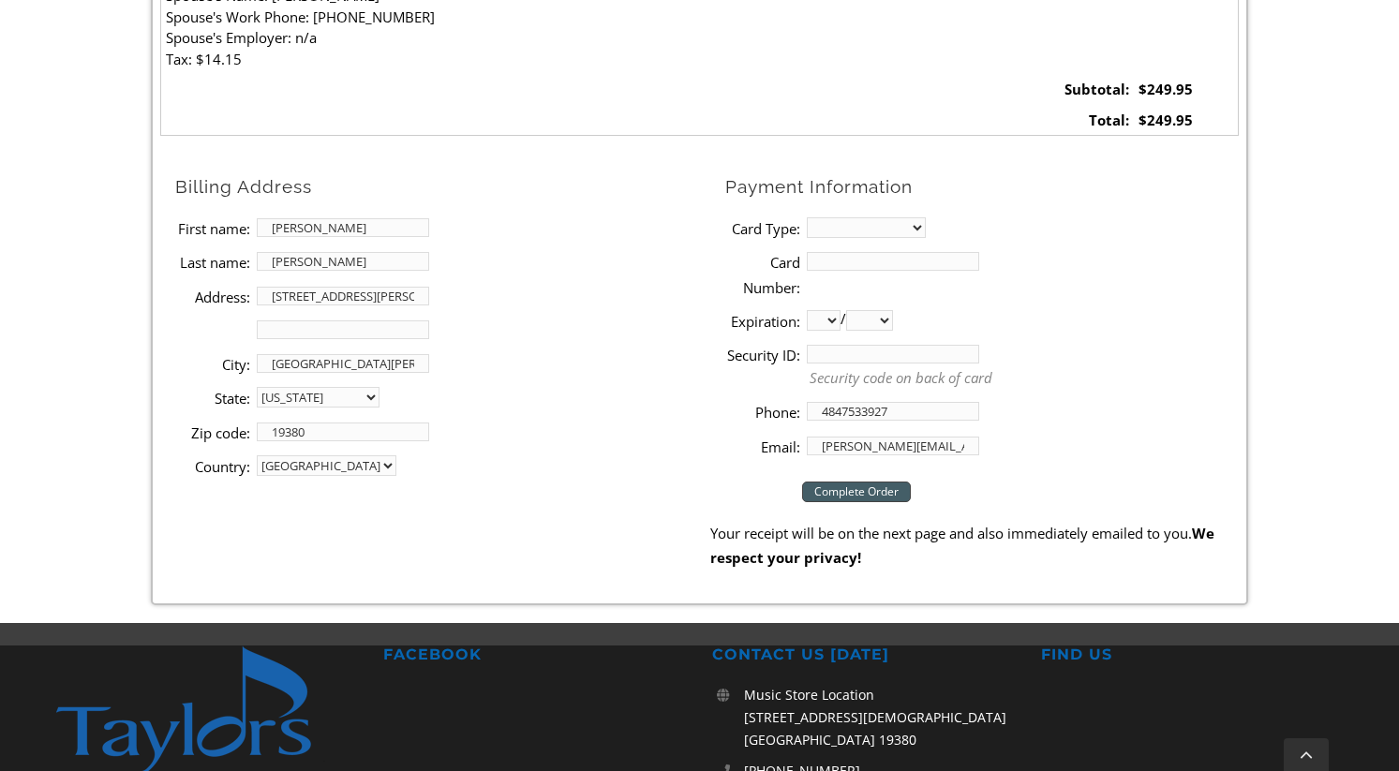
select select "amex"
click at [807, 217] on select "MasterCard Visa American Express Discover" at bounding box center [866, 227] width 119 height 21
click at [851, 259] on input "Card Number:" at bounding box center [893, 261] width 172 height 19
type input "[CREDIT_CARD_NUMBER]"
select select "05"
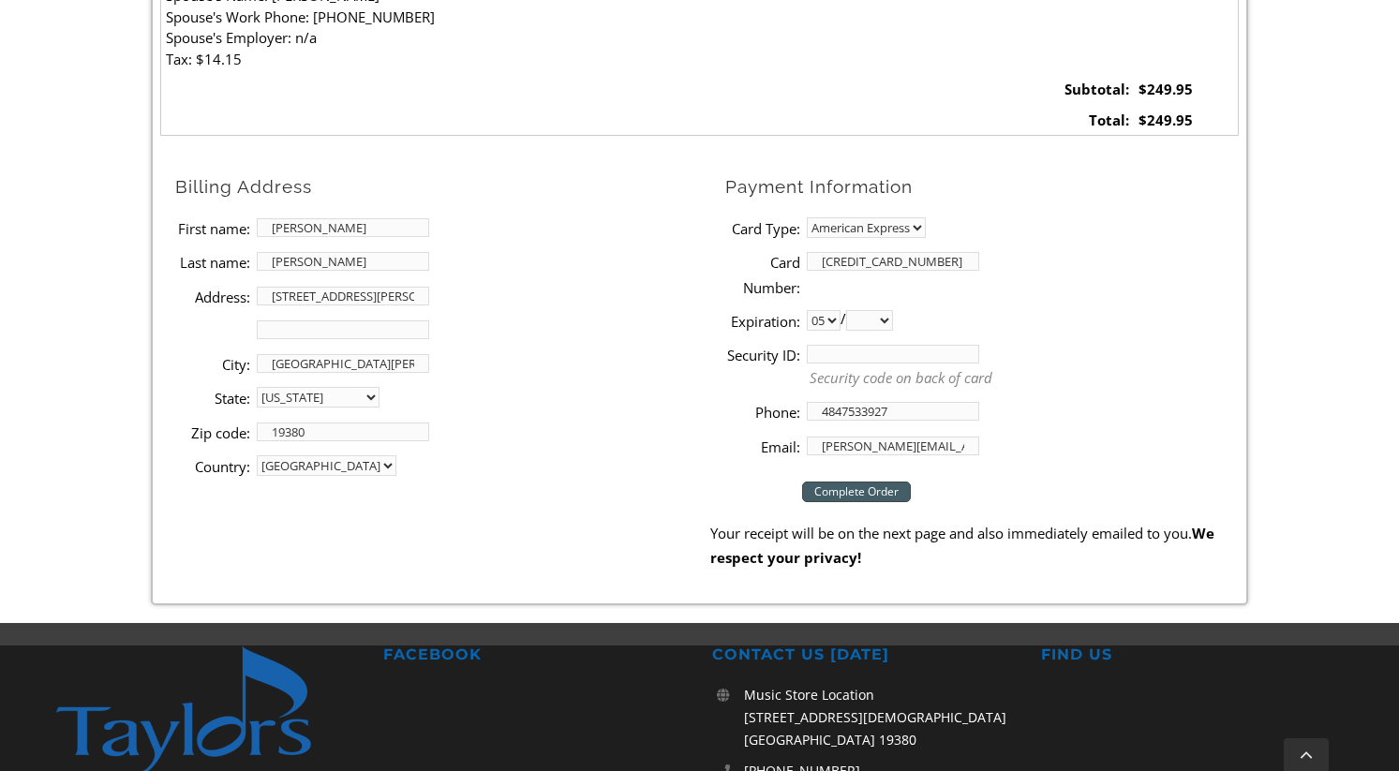
select select "2029"
type input "1635"
click at [872, 493] on input "Complete Order" at bounding box center [856, 492] width 109 height 21
